Goal: Information Seeking & Learning: Find specific page/section

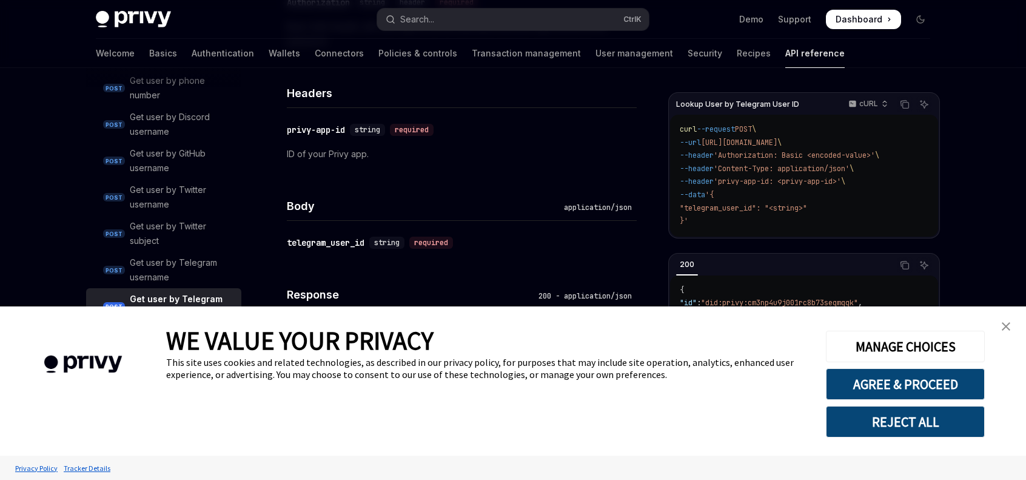
scroll to position [307, 0]
click at [895, 420] on button "REJECT ALL" at bounding box center [905, 422] width 159 height 32
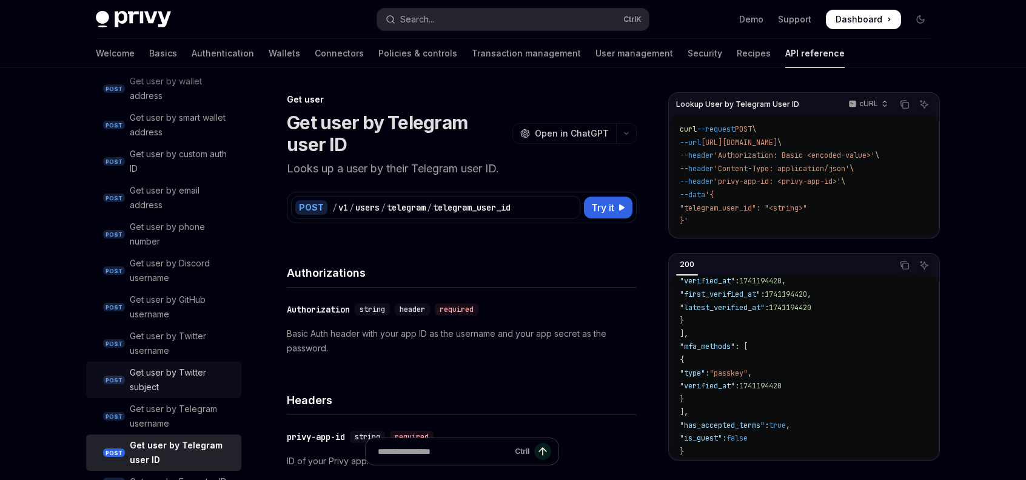
scroll to position [1075, 0]
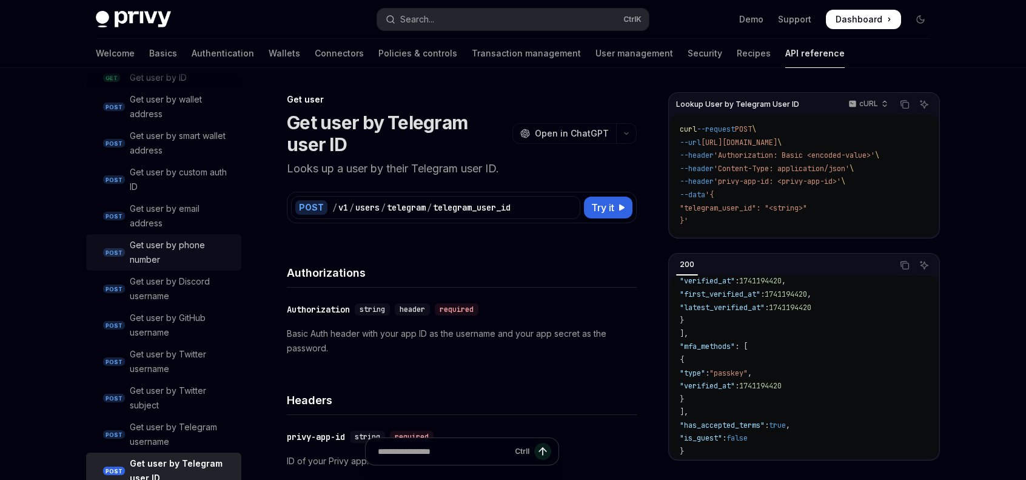
click at [190, 259] on div "Get user by phone number" at bounding box center [182, 252] width 104 height 29
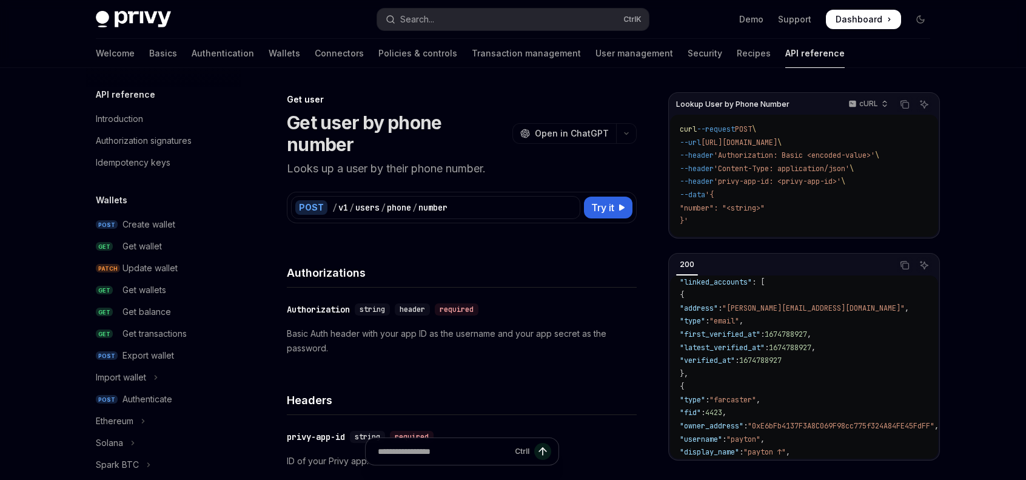
click at [146, 24] on img at bounding box center [133, 19] width 75 height 17
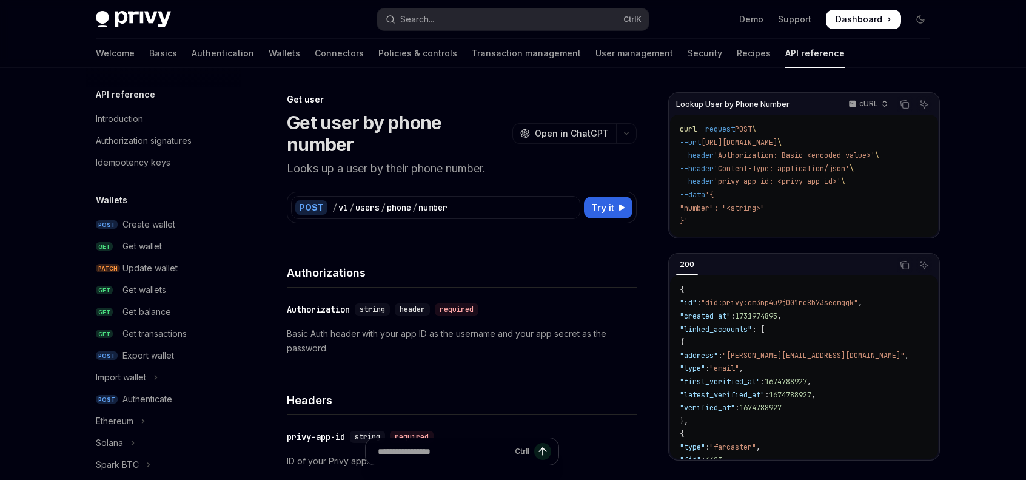
type textarea "*"
